Goal: Task Accomplishment & Management: Use online tool/utility

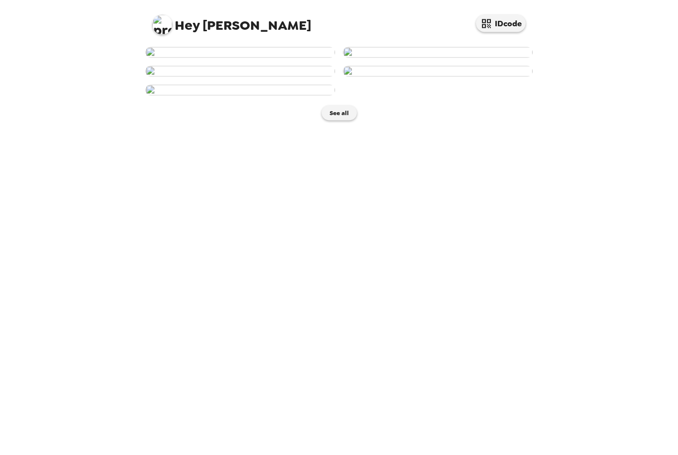
scroll to position [32, 0]
click at [241, 58] on img at bounding box center [241, 52] width 190 height 11
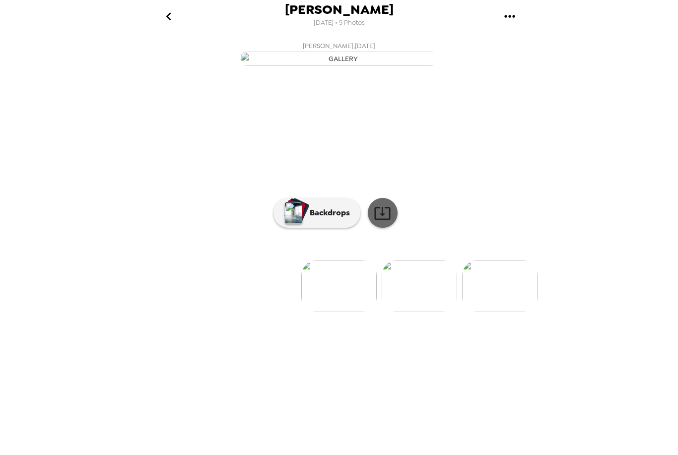
click at [384, 222] on icon at bounding box center [382, 213] width 17 height 17
